Goal: Transaction & Acquisition: Purchase product/service

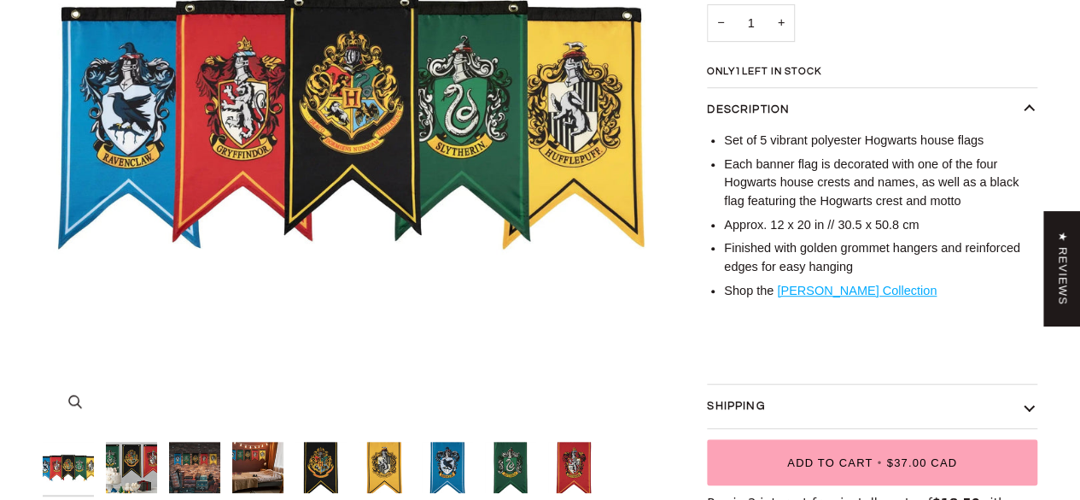
scroll to position [598, 0]
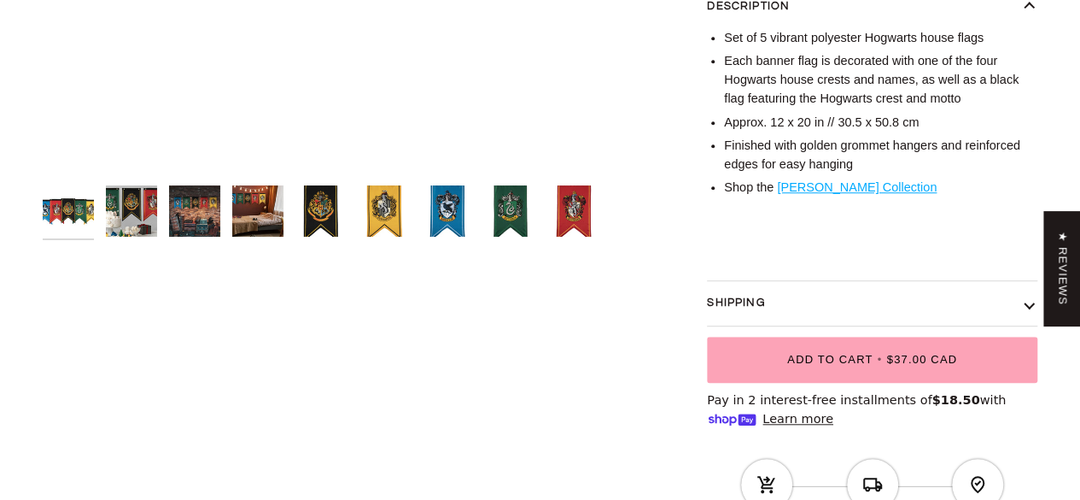
click at [325, 198] on img "Harry Potter House Banner Flag Set" at bounding box center [320, 210] width 51 height 51
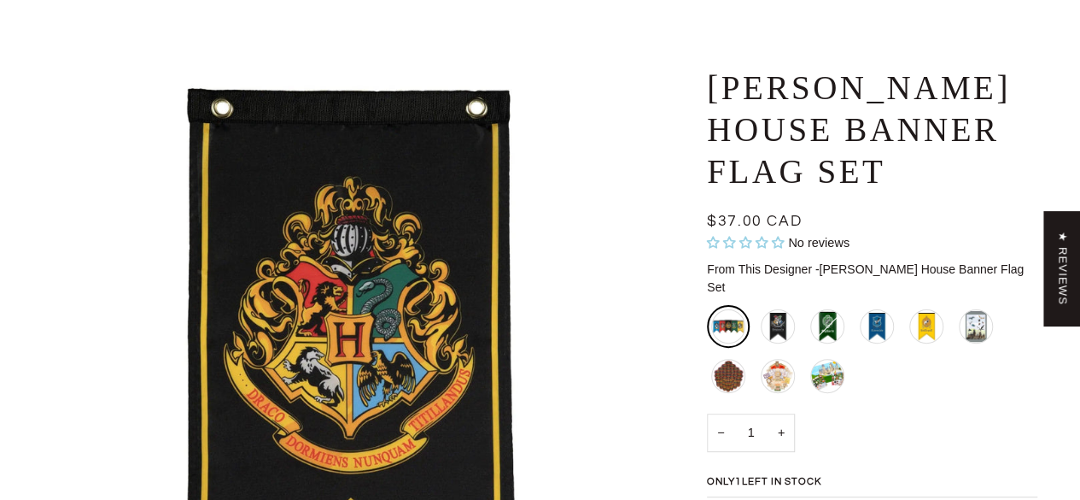
scroll to position [512, 0]
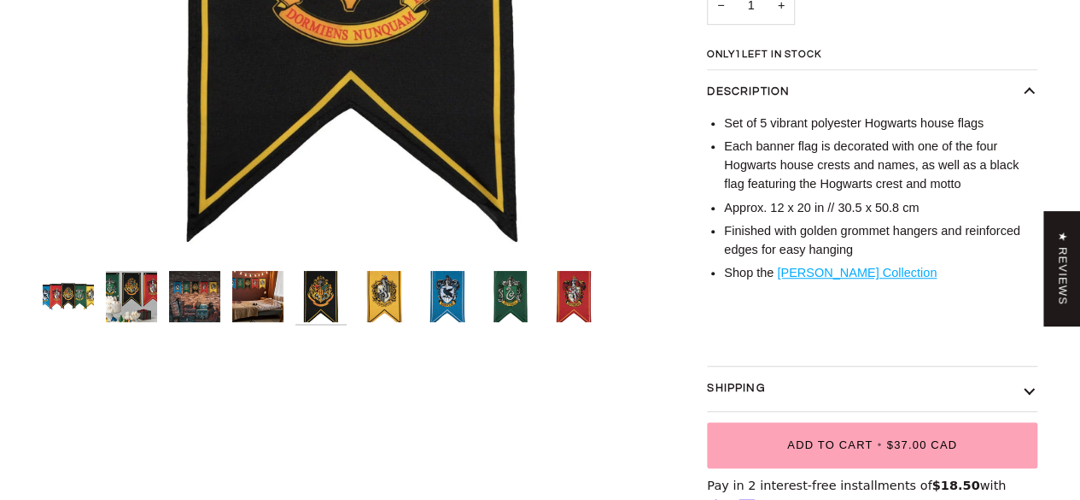
click at [513, 295] on img "Harry Potter House Banner Flag Set" at bounding box center [510, 296] width 51 height 51
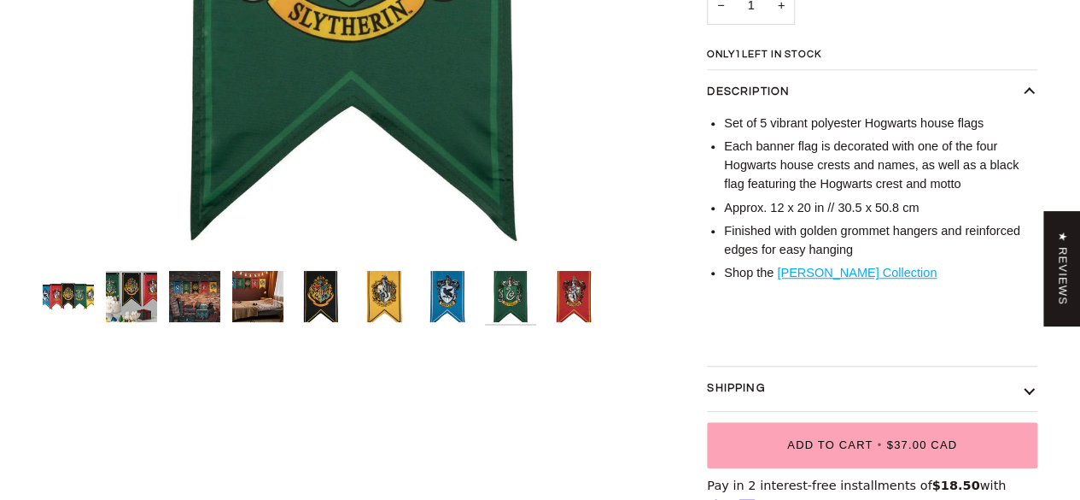
click at [575, 288] on img "Harry Potter House Banner Flag Set" at bounding box center [573, 296] width 51 height 51
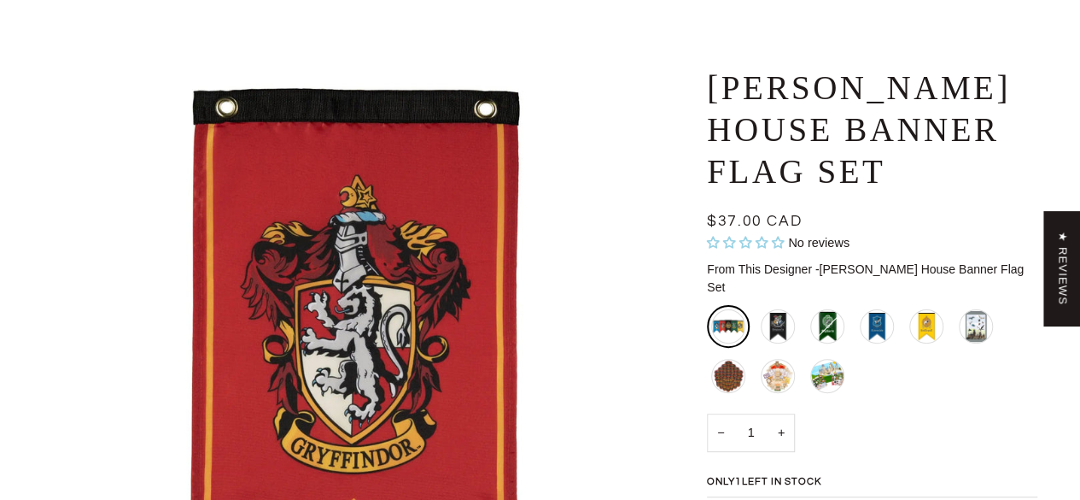
scroll to position [0, 0]
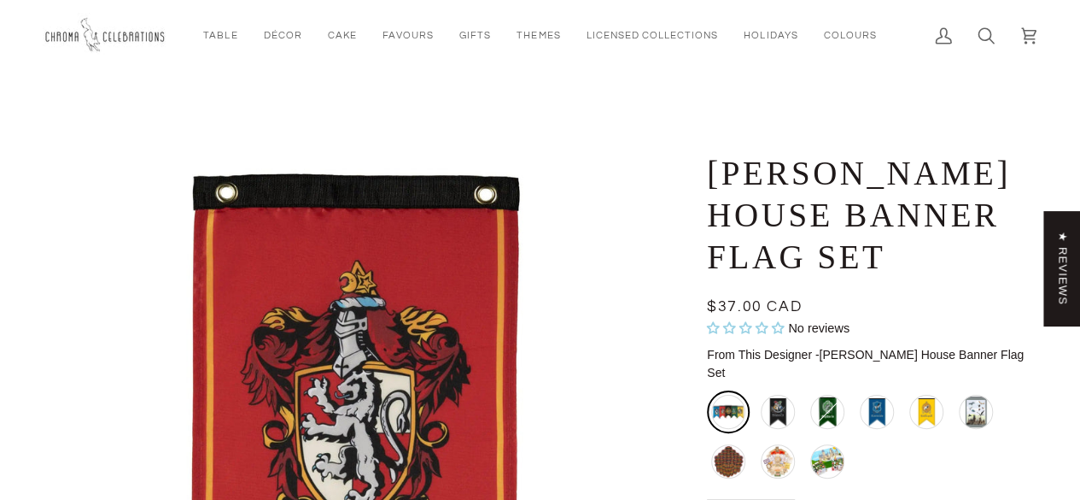
click at [324, 216] on img "Harry Potter House Banner Flag Set" at bounding box center [354, 464] width 622 height 622
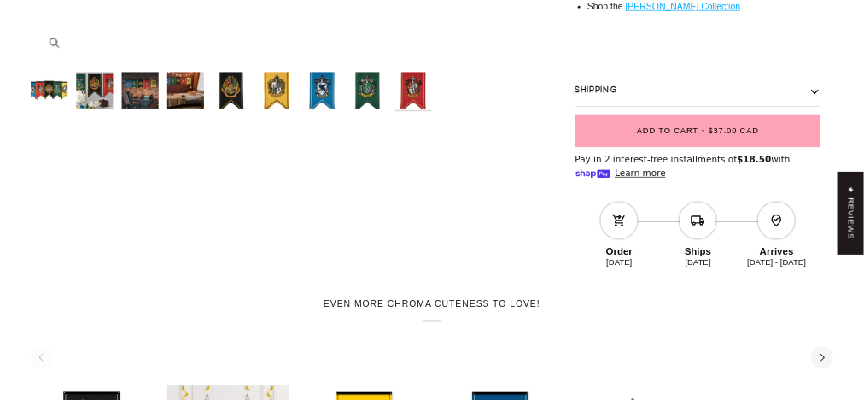
scroll to position [1138, 0]
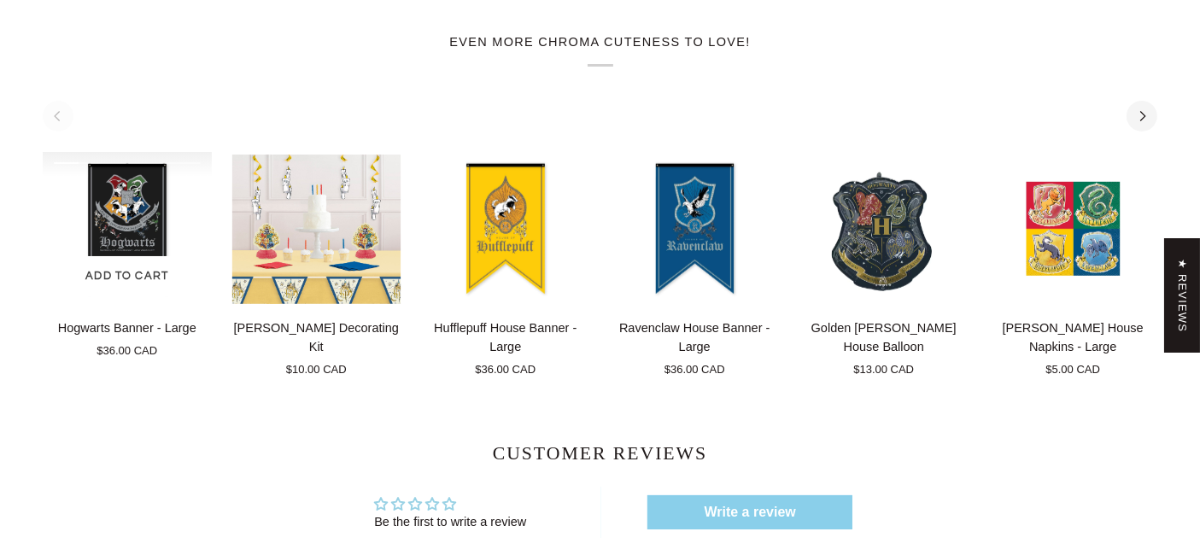
click at [112, 208] on img "Hogwarts Banner - Large" at bounding box center [127, 229] width 169 height 154
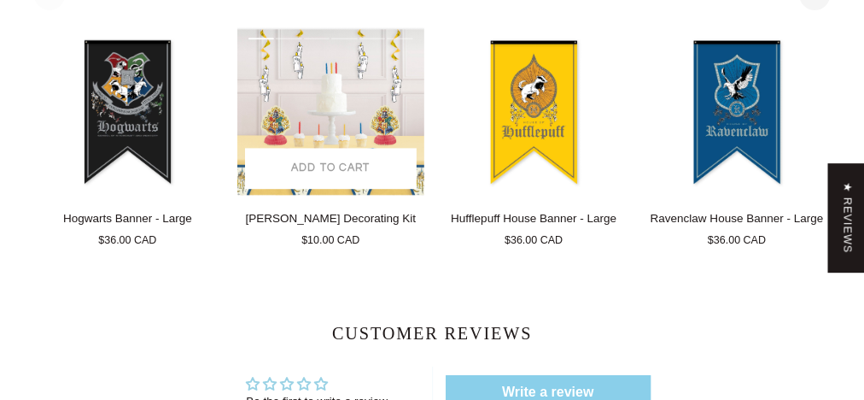
scroll to position [1140, 0]
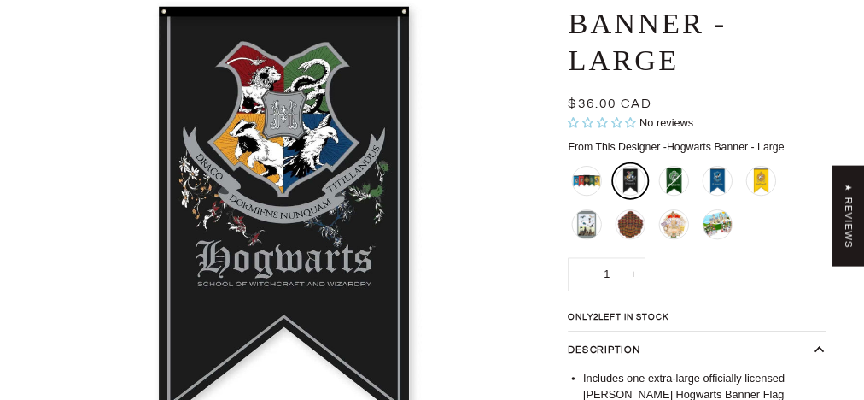
scroll to position [189, 0]
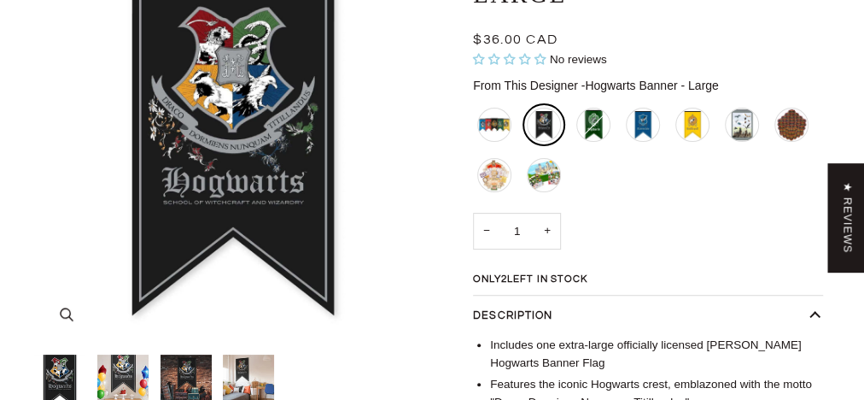
click at [410, 172] on img "Hogwarts Banner - Large" at bounding box center [233, 147] width 398 height 398
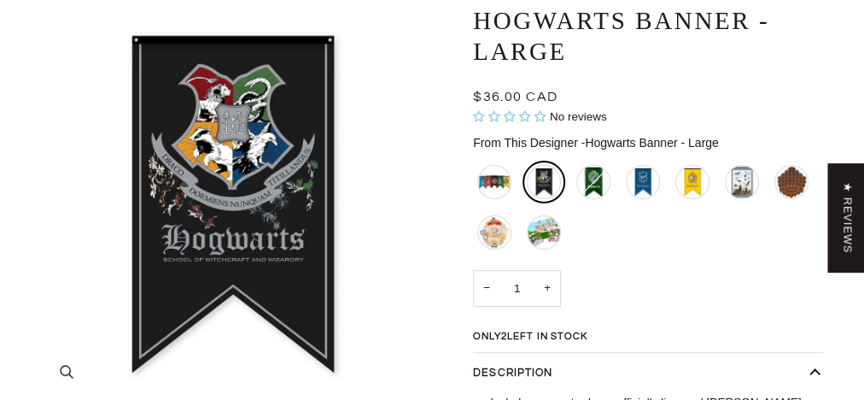
scroll to position [117, 0]
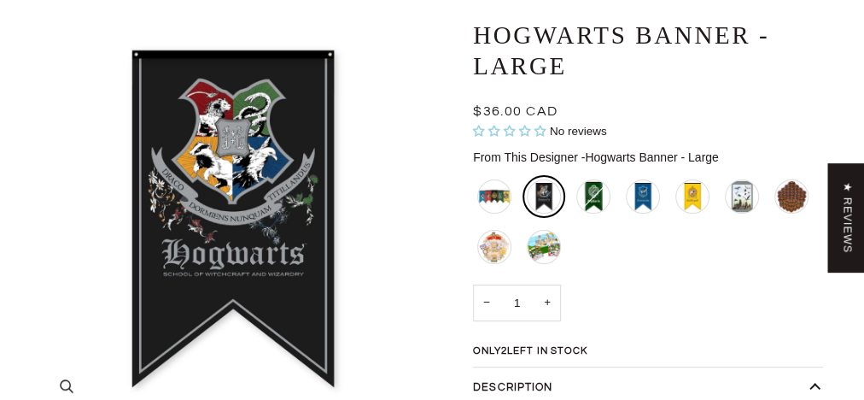
click at [223, 79] on img "Hogwarts Banner - Large" at bounding box center [233, 219] width 398 height 398
